Goal: Find specific page/section: Find specific page/section

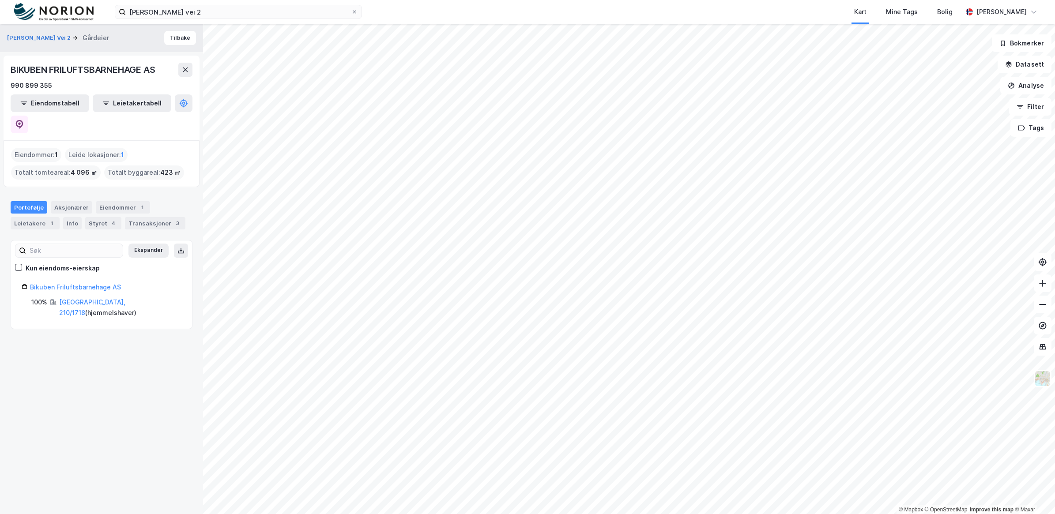
click at [185, 68] on icon at bounding box center [185, 69] width 7 height 7
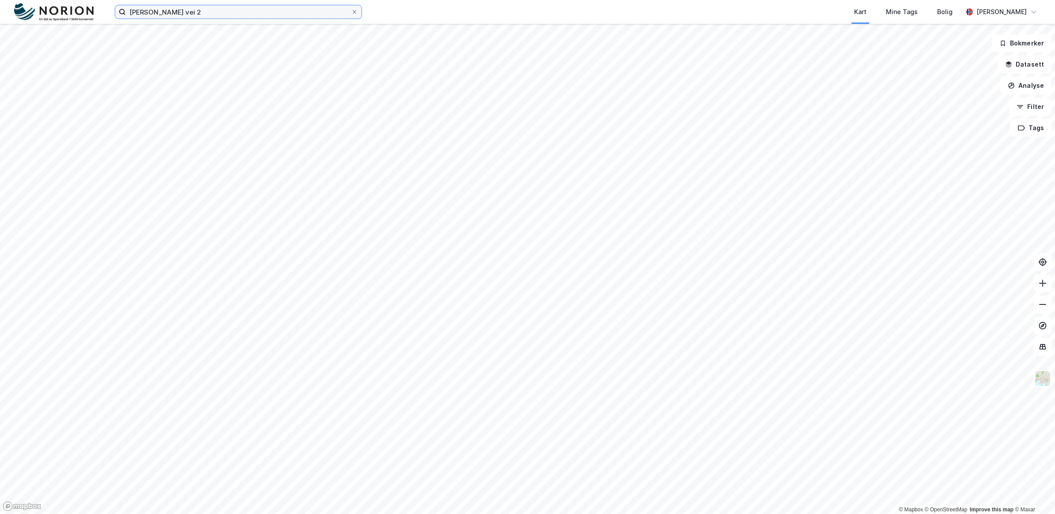
click at [204, 16] on input "[PERSON_NAME] vei 2" at bounding box center [238, 11] width 225 height 13
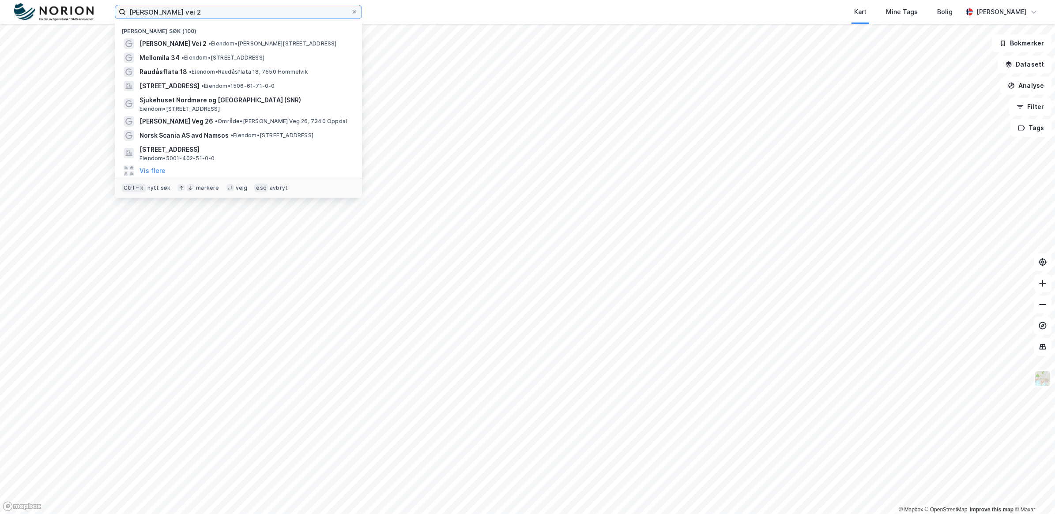
drag, startPoint x: 193, startPoint y: 10, endPoint x: 98, endPoint y: 16, distance: 95.1
click at [98, 16] on div "[PERSON_NAME] vei 2 Nylige søk (100) [PERSON_NAME] Vei 2 • Eiendom • [STREET_AD…" at bounding box center [527, 12] width 1055 height 24
paste input "Yrkesskolevegen 18"
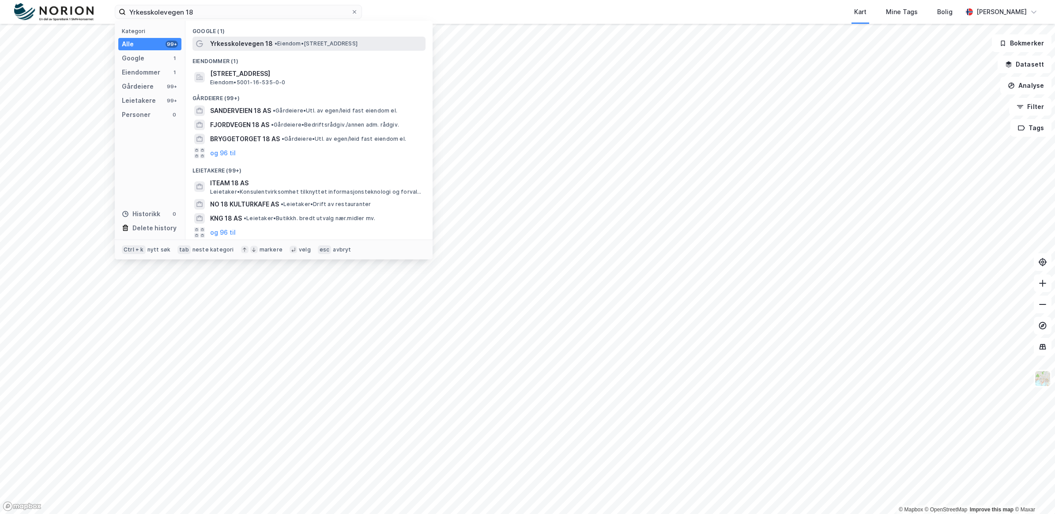
click at [237, 43] on span "Yrkesskolevegen 18" at bounding box center [241, 43] width 63 height 11
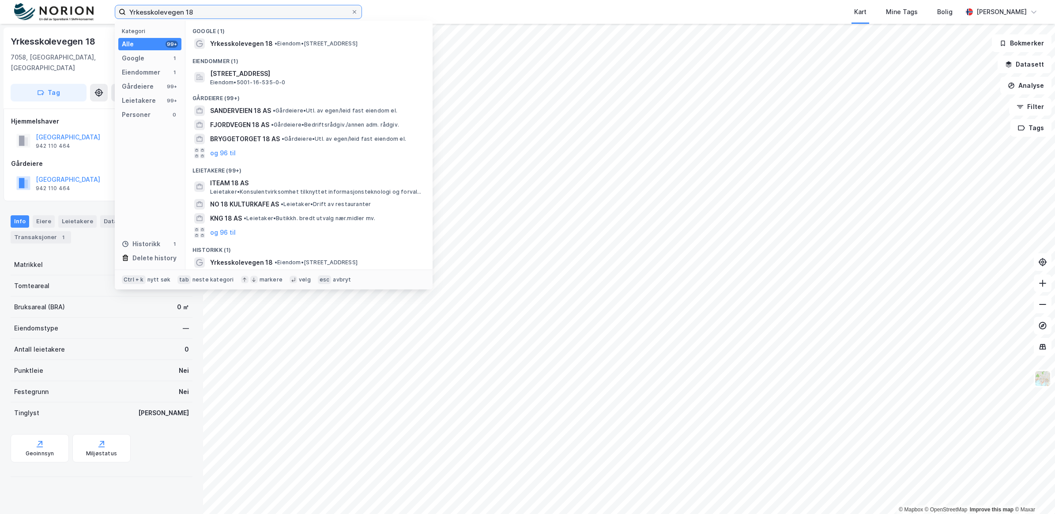
drag, startPoint x: 204, startPoint y: 14, endPoint x: 84, endPoint y: 19, distance: 119.3
click at [84, 19] on div "Yrkesskolevegen 18 Kategori Alle 99+ Google 1 Eiendommer 1 Gårdeiere 99+ Leieta…" at bounding box center [527, 12] width 1055 height 24
paste input "[PERSON_NAME] veg 2"
type input "[PERSON_NAME] veg 2"
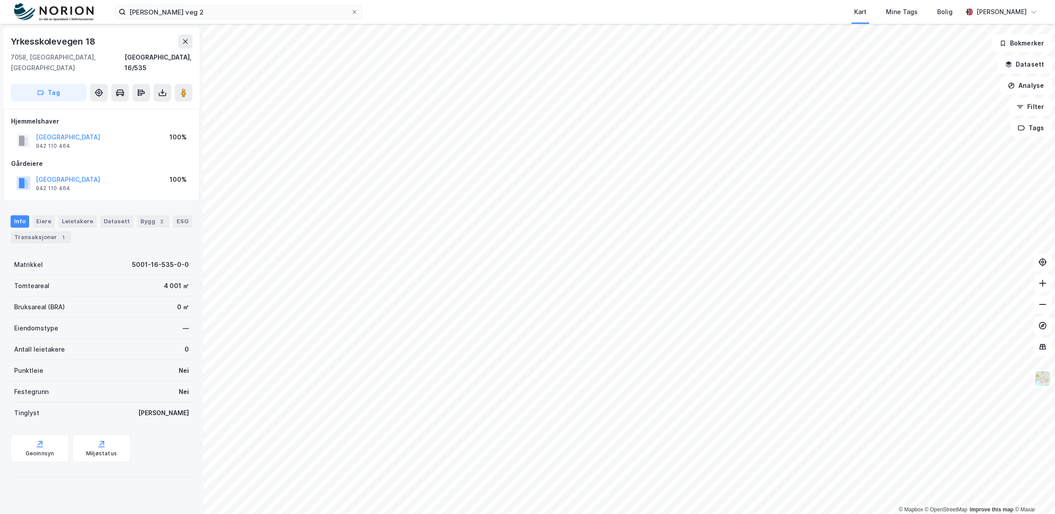
click at [84, 19] on img at bounding box center [53, 12] width 79 height 18
